Goal: Find specific page/section: Find specific page/section

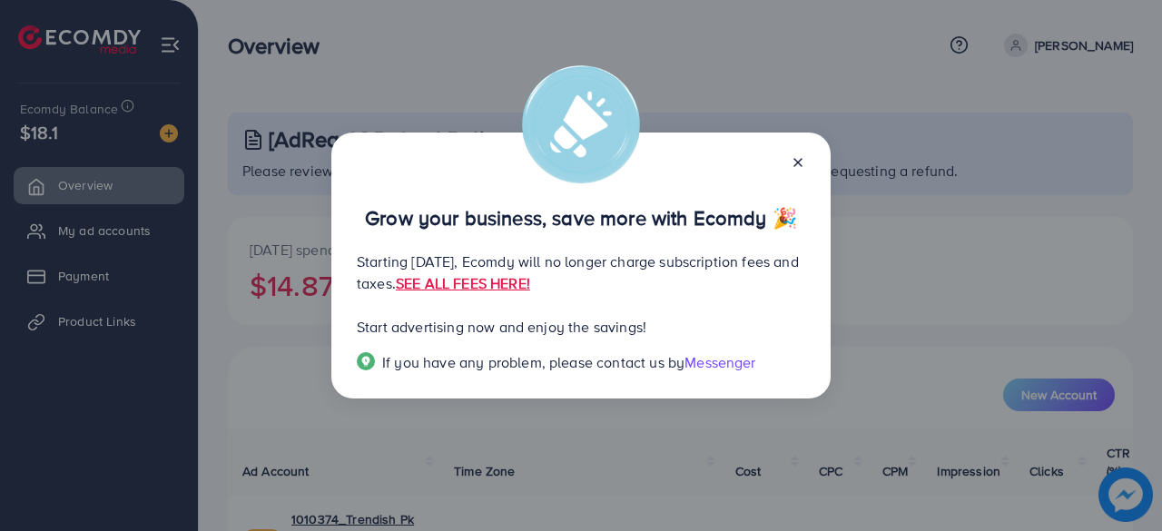
click at [792, 160] on icon at bounding box center [798, 162] width 15 height 15
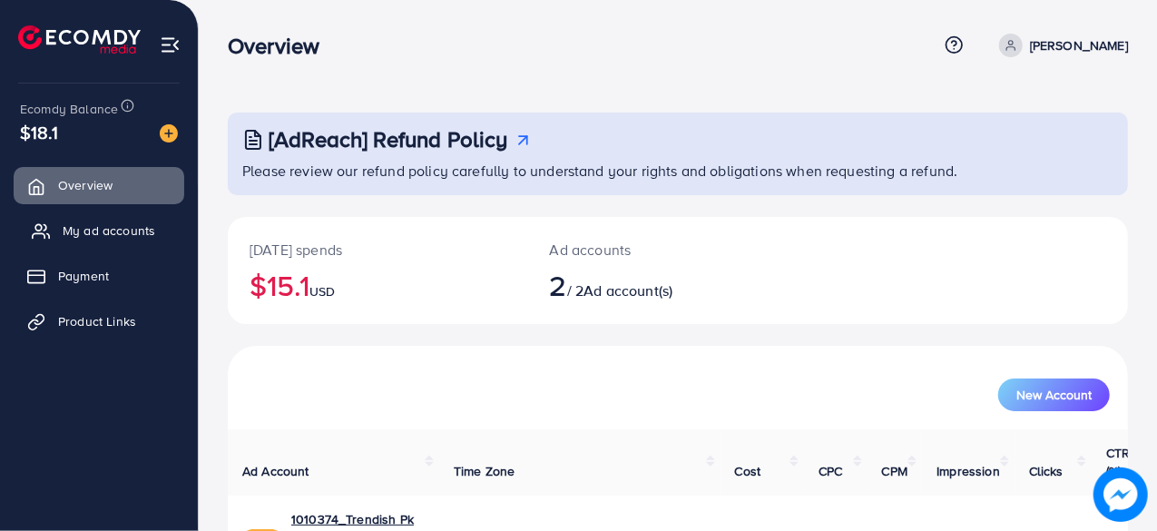
click at [67, 226] on span "My ad accounts" at bounding box center [109, 230] width 93 height 18
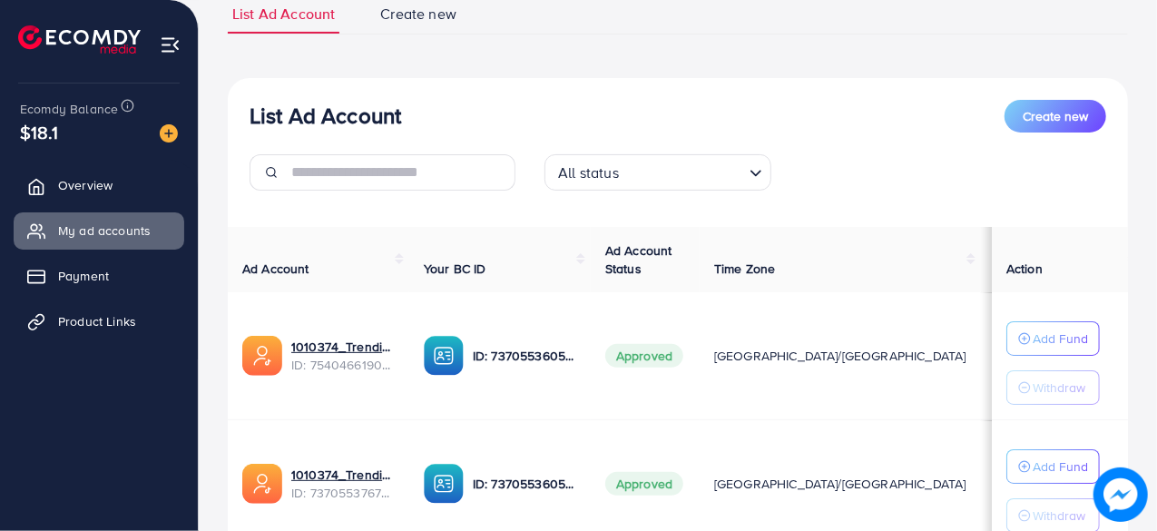
scroll to position [182, 0]
